Goal: Task Accomplishment & Management: Manage account settings

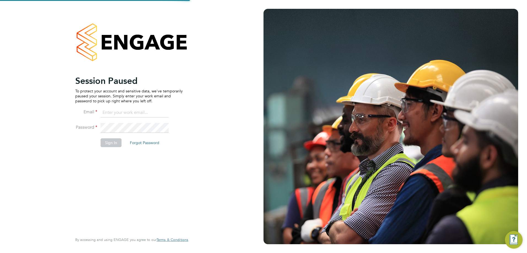
type input "john.cousins@vistry.co.uk"
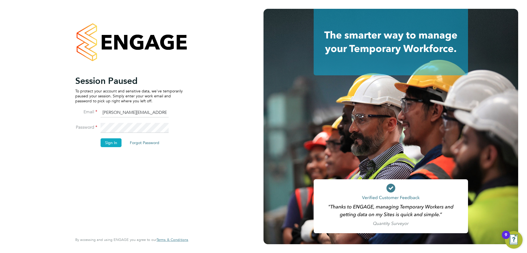
click at [110, 144] on button "Sign In" at bounding box center [111, 143] width 21 height 9
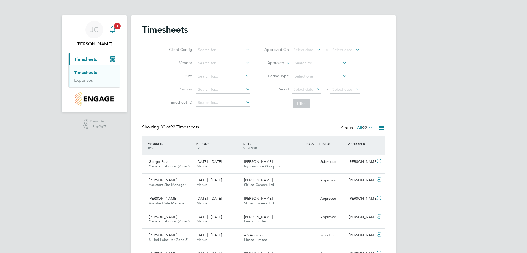
click at [115, 25] on span "1" at bounding box center [117, 26] width 7 height 7
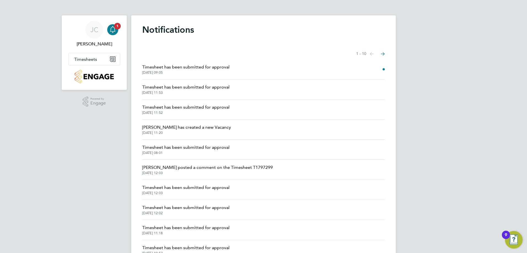
click at [219, 69] on span "Timesheet has been submitted for approval" at bounding box center [185, 67] width 87 height 7
